Goal: Information Seeking & Learning: Learn about a topic

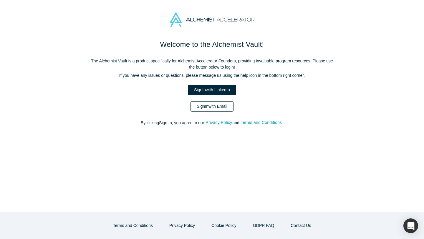
click at [203, 107] on link "Sign In with Email" at bounding box center [212, 106] width 43 height 10
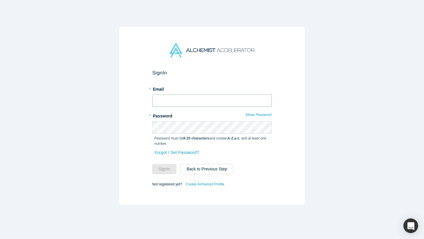
click at [167, 103] on input "text" at bounding box center [212, 101] width 120 height 12
type input "[PERSON_NAME][EMAIL_ADDRESS][DOMAIN_NAME]"
click at [159, 168] on button "Sign In" at bounding box center [164, 169] width 24 height 10
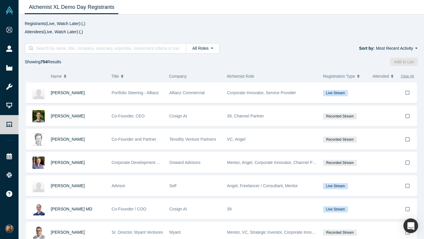
click at [275, 39] on div "All Roles All Roles Founders Faculty Mentors Angels VCs Corporate Innovator Ser…" at bounding box center [222, 51] width 406 height 29
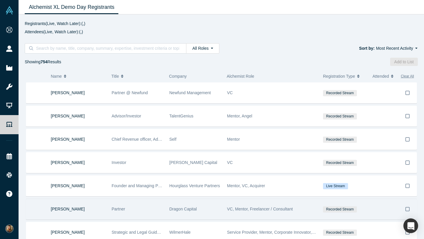
scroll to position [17388, 0]
